Goal: Transaction & Acquisition: Purchase product/service

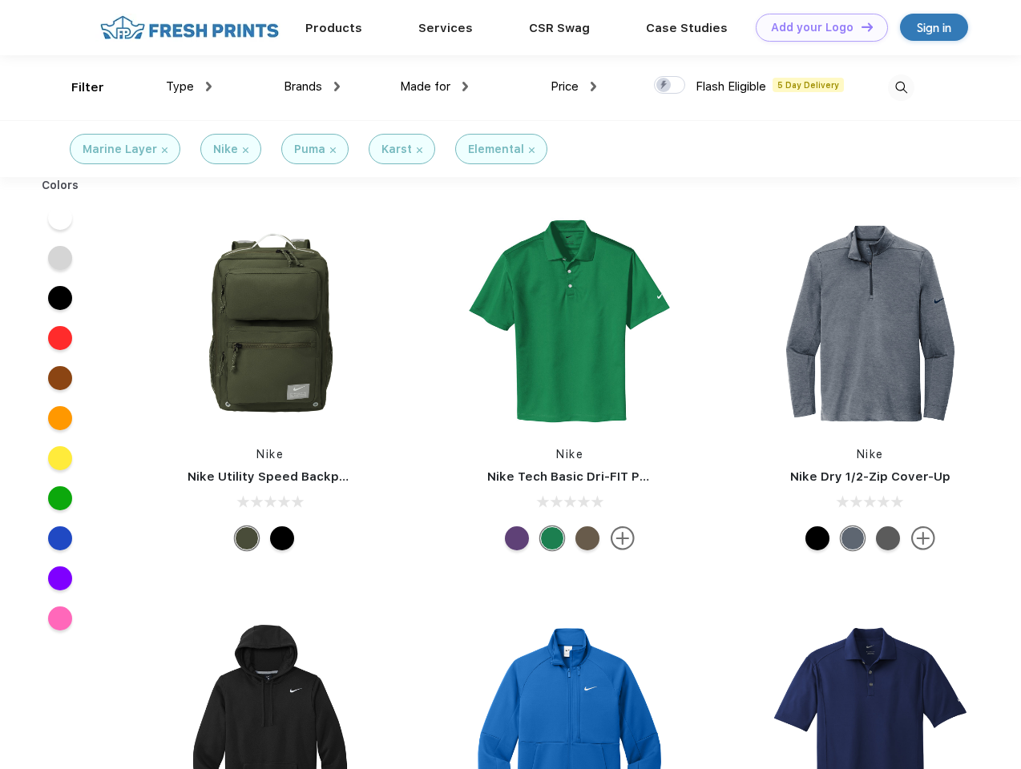
click at [815, 27] on link "Add your Logo Design Tool" at bounding box center [821, 28] width 132 height 28
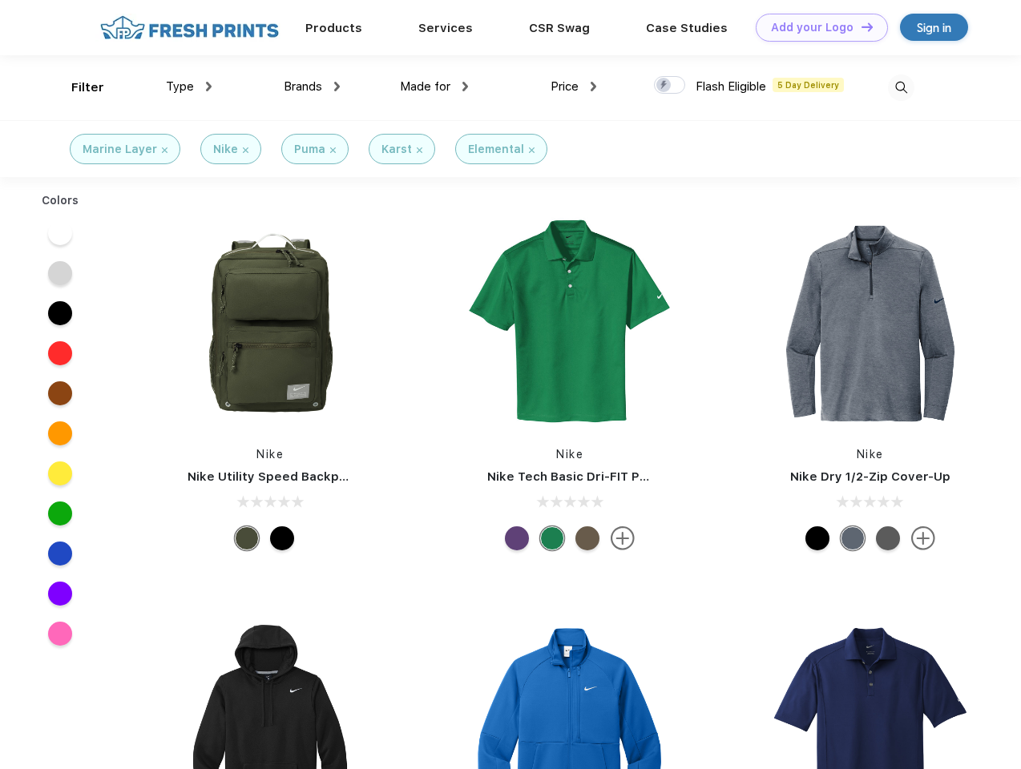
click at [0, 0] on div "Design Tool" at bounding box center [0, 0] width 0 height 0
click at [860, 26] on link "Add your Logo Design Tool" at bounding box center [821, 28] width 132 height 28
click at [77, 87] on div "Filter" at bounding box center [87, 88] width 33 height 18
click at [189, 87] on span "Type" at bounding box center [180, 86] width 28 height 14
click at [312, 87] on span "Brands" at bounding box center [303, 86] width 38 height 14
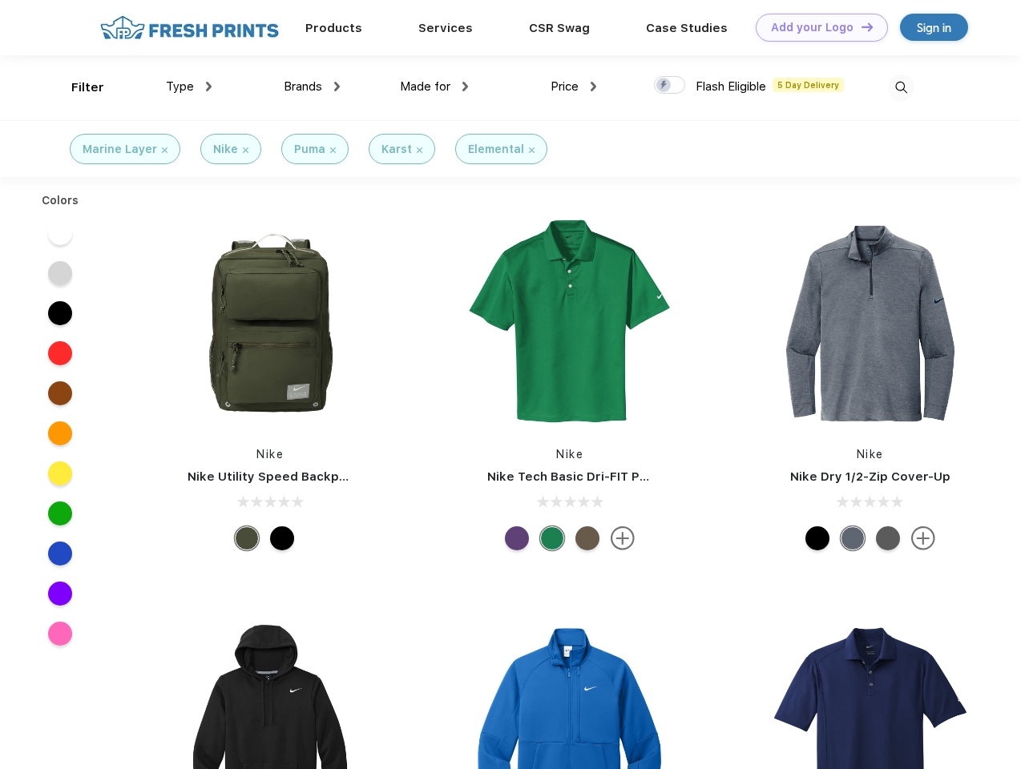
click at [434, 87] on span "Made for" at bounding box center [425, 86] width 50 height 14
click at [574, 87] on span "Price" at bounding box center [564, 86] width 28 height 14
click at [670, 86] on div at bounding box center [669, 85] width 31 height 18
click at [664, 86] on input "checkbox" at bounding box center [659, 80] width 10 height 10
click at [900, 87] on img at bounding box center [901, 87] width 26 height 26
